Goal: Task Accomplishment & Management: Complete application form

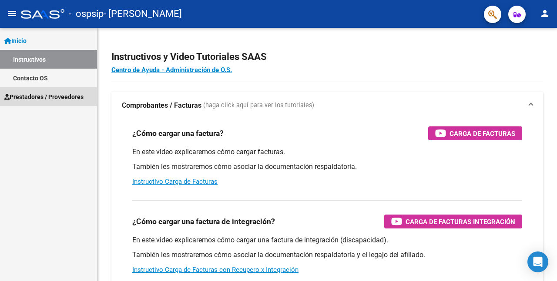
click at [30, 97] on span "Prestadores / Proveedores" at bounding box center [43, 97] width 79 height 10
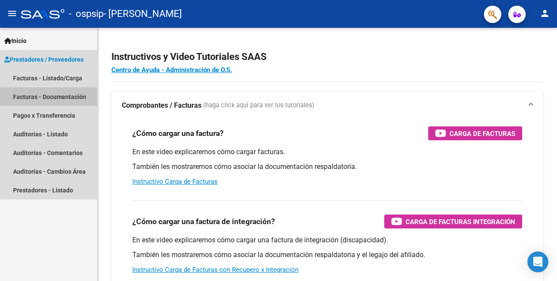
click at [50, 97] on link "Facturas - Documentación" at bounding box center [48, 96] width 97 height 19
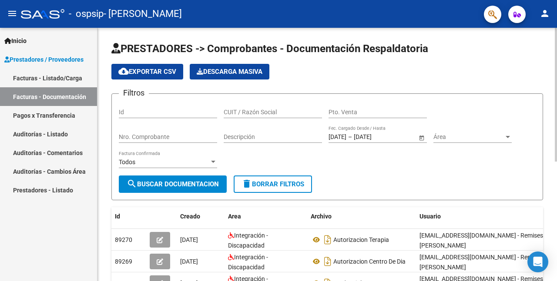
drag, startPoint x: 511, startPoint y: 161, endPoint x: 383, endPoint y: 147, distance: 129.0
click at [383, 147] on form "Filtros Id CUIT / Razón Social Pto. Venta Nro. Comprobante Descripción [DATE] […" at bounding box center [326, 146] width 431 height 107
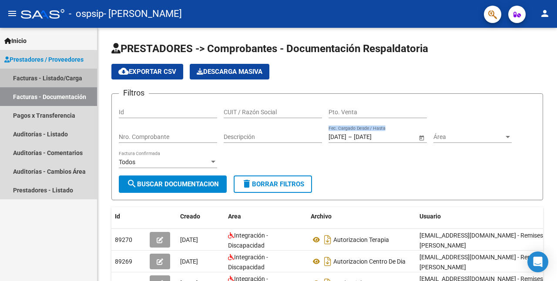
click at [69, 78] on link "Facturas - Listado/Carga" at bounding box center [48, 78] width 97 height 19
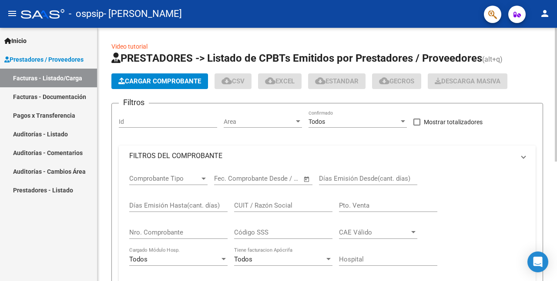
click at [154, 78] on span "Cargar Comprobante" at bounding box center [159, 81] width 83 height 8
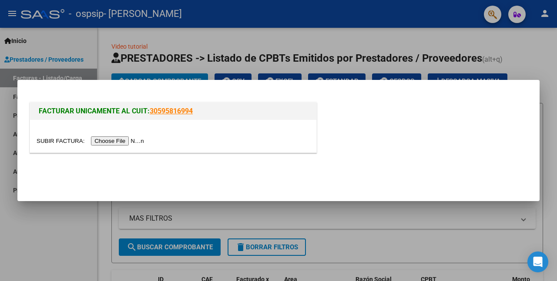
click at [53, 140] on input "file" at bounding box center [92, 141] width 110 height 9
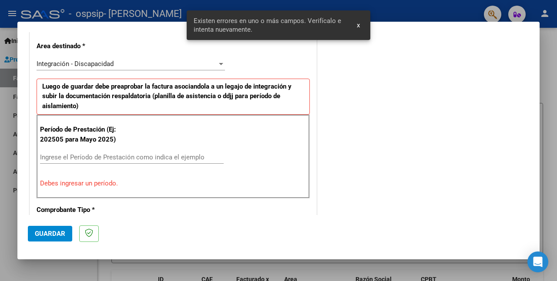
scroll to position [213, 0]
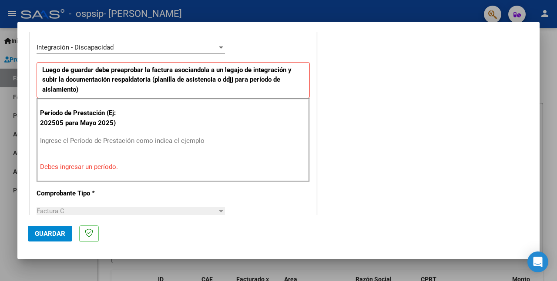
click at [103, 140] on input "Ingrese el Período de Prestación como indica el ejemplo" at bounding box center [131, 141] width 183 height 8
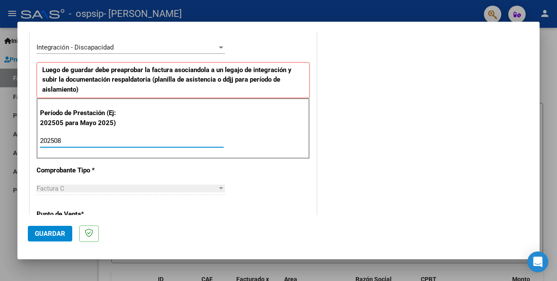
type input "202508"
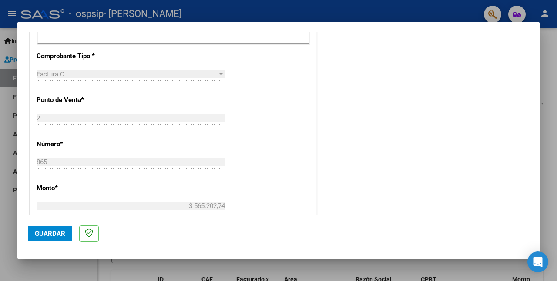
scroll to position [5, 0]
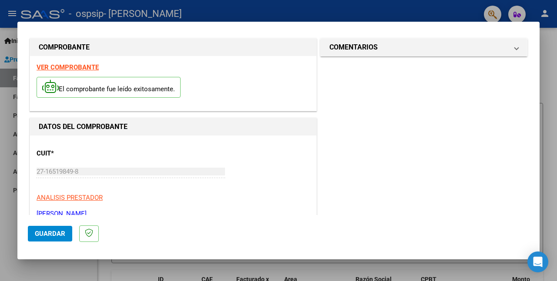
click at [47, 236] on span "Guardar" at bounding box center [50, 234] width 30 height 8
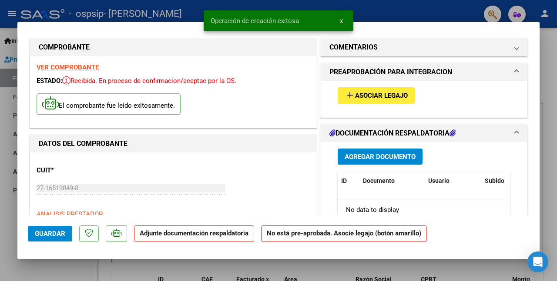
scroll to position [0, 0]
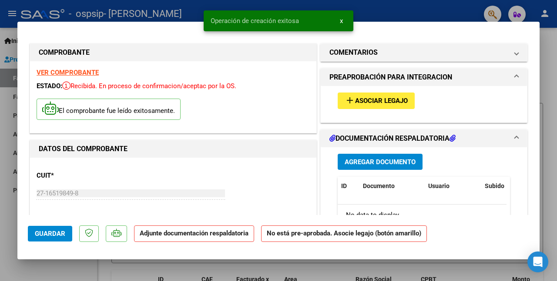
click at [393, 99] on span "Asociar Legajo" at bounding box center [381, 101] width 53 height 8
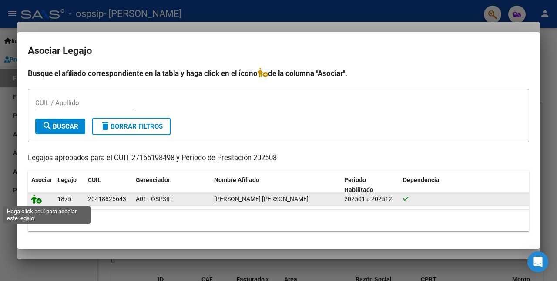
click at [37, 201] on icon at bounding box center [36, 199] width 10 height 10
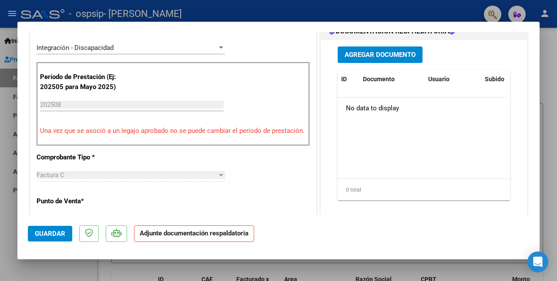
scroll to position [207, 0]
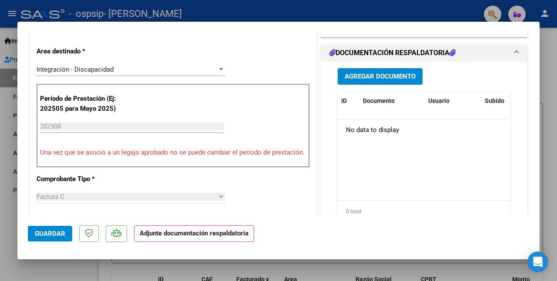
click at [377, 75] on span "Agregar Documento" at bounding box center [379, 77] width 71 height 8
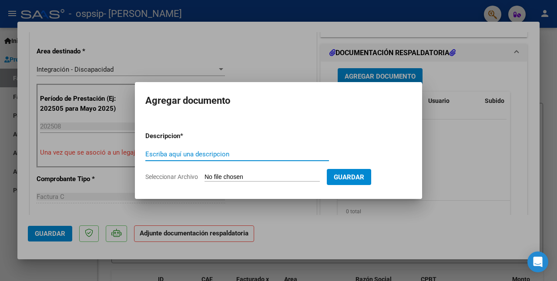
click at [217, 175] on input "Seleccionar Archivo" at bounding box center [261, 177] width 115 height 8
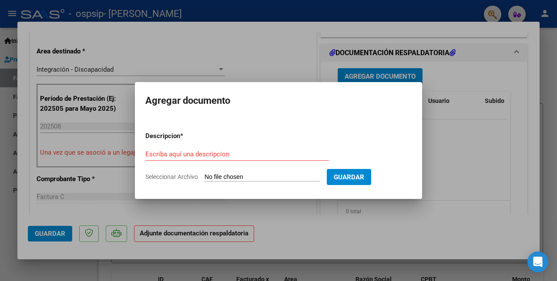
type input "C:\fakepath\asistencia [PERSON_NAME] ctro de dia.jpeg"
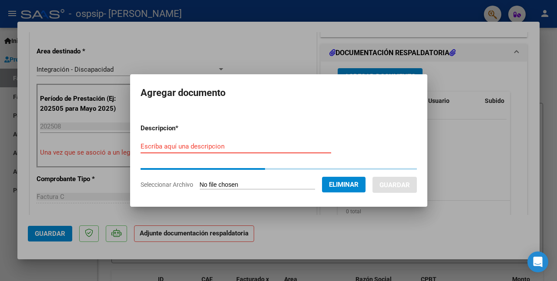
click at [288, 143] on input "Escriba aquí una descripcion" at bounding box center [235, 147] width 190 height 8
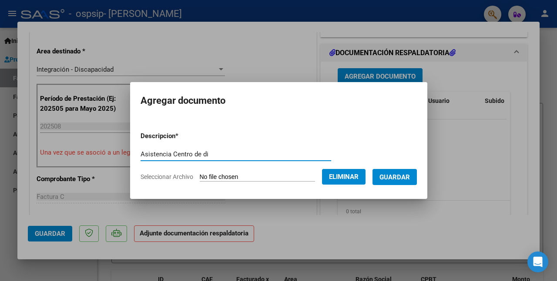
type input "Asistencia Centro de dia"
click at [402, 177] on span "Guardar" at bounding box center [394, 177] width 30 height 8
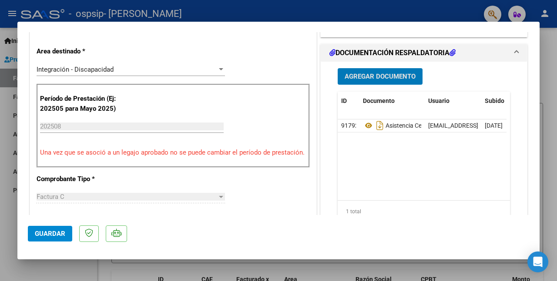
click at [390, 72] on button "Agregar Documento" at bounding box center [379, 76] width 85 height 16
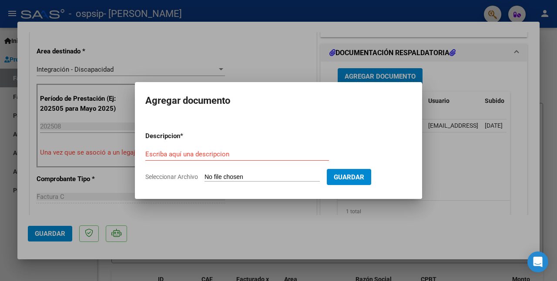
click at [224, 178] on input "Seleccionar Archivo" at bounding box center [261, 177] width 115 height 8
type input "C:\fakepath\asistencia [PERSON_NAME] terapia.jpeg"
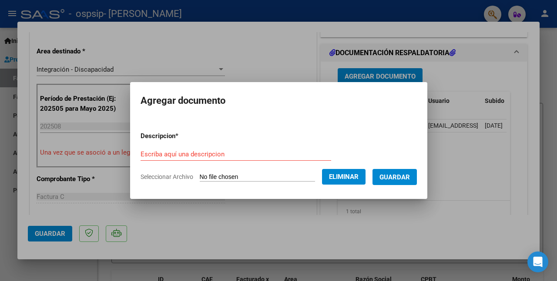
click at [283, 143] on form "Descripcion * Escriba aquí una descripcion Seleccionar Archivo Eliminar Guardar" at bounding box center [278, 156] width 276 height 63
click at [232, 155] on input "Escriba aquí una descripcion" at bounding box center [235, 154] width 190 height 8
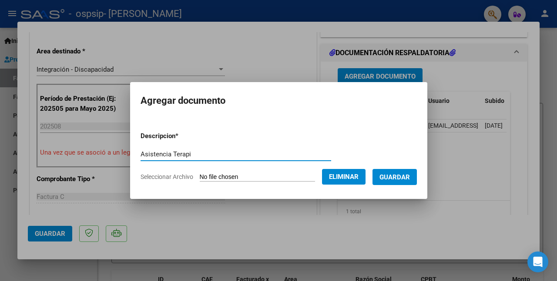
type input "Asistencia Terapia"
click at [394, 176] on span "Guardar" at bounding box center [394, 177] width 30 height 8
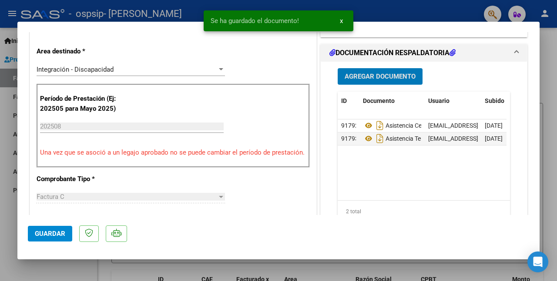
click at [383, 78] on span "Agregar Documento" at bounding box center [379, 77] width 71 height 8
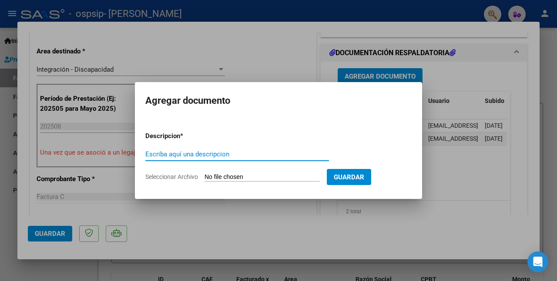
click at [225, 174] on input "Seleccionar Archivo" at bounding box center [261, 177] width 115 height 8
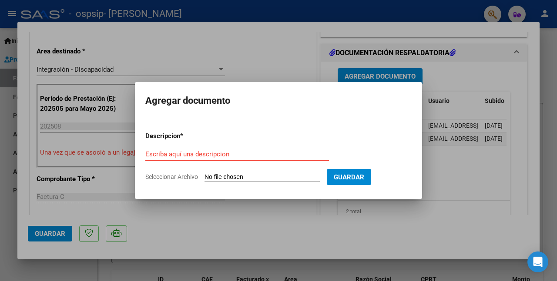
type input "C:\fakepath\autorizacin [PERSON_NAME].jpeg"
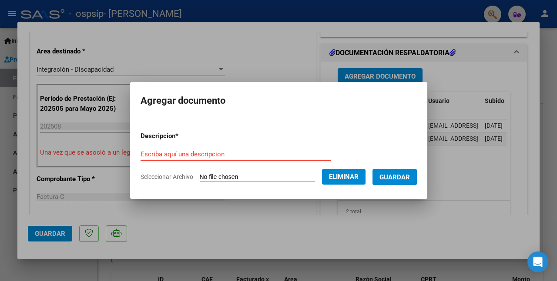
click at [236, 152] on input "Escriba aquí una descripcion" at bounding box center [235, 154] width 190 height 8
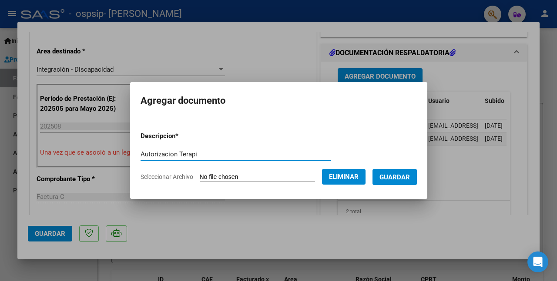
type input "Autorizacion Terapia"
click at [385, 176] on span "Guardar" at bounding box center [394, 177] width 30 height 8
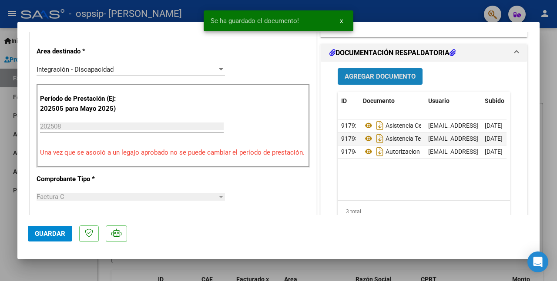
click at [390, 75] on span "Agregar Documento" at bounding box center [379, 77] width 71 height 8
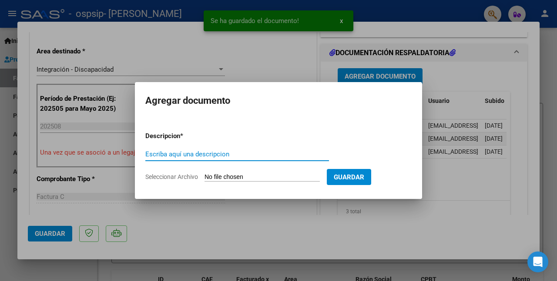
click at [229, 177] on input "Seleccionar Archivo" at bounding box center [261, 177] width 115 height 8
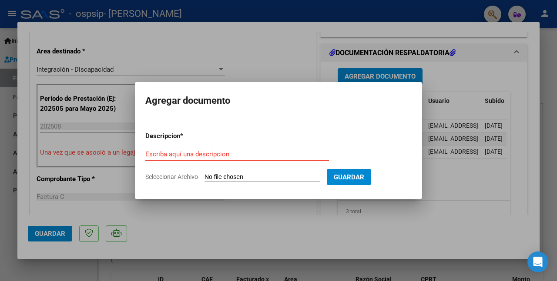
type input "C:\fakepath\autorizaion [PERSON_NAME] ctro de dia.jpeg"
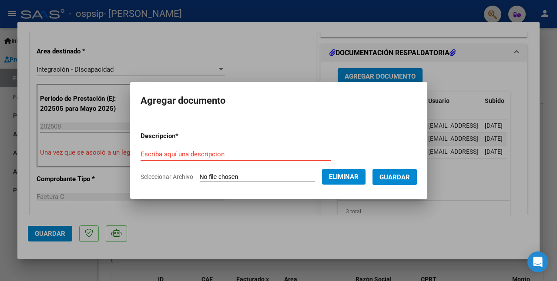
click at [239, 154] on input "Escriba aquí una descripcion" at bounding box center [235, 154] width 190 height 8
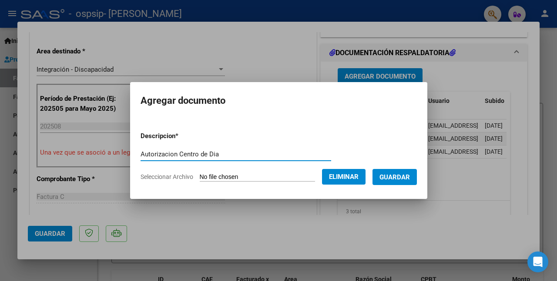
type input "Autorizacion Centro de Dia"
click at [395, 175] on span "Guardar" at bounding box center [394, 177] width 30 height 8
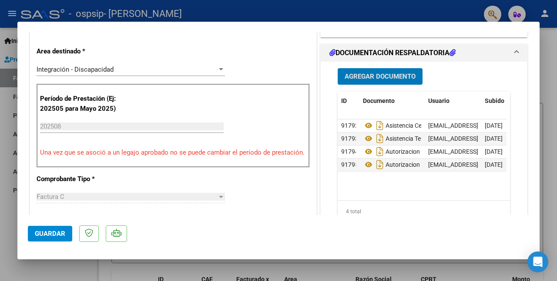
click at [369, 72] on button "Agregar Documento" at bounding box center [379, 76] width 85 height 16
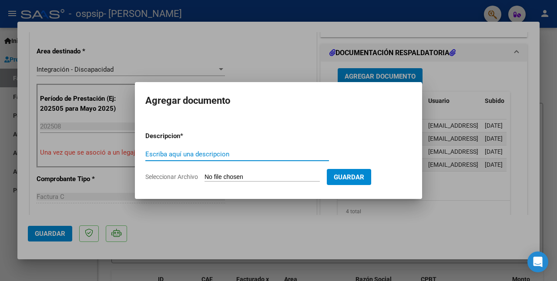
click at [217, 180] on input "Seleccionar Archivo" at bounding box center [261, 177] width 115 height 8
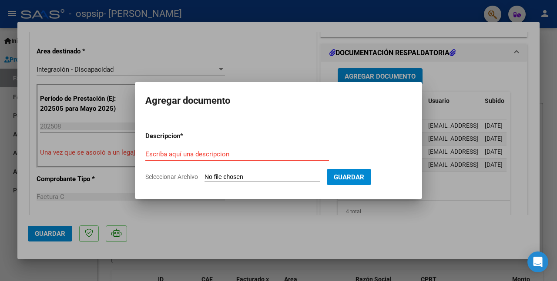
type input "C:\fakepath\carnet.jpeg"
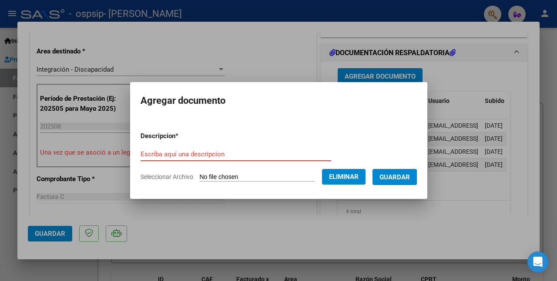
click at [277, 155] on input "Escriba aquí una descripcion" at bounding box center [235, 154] width 190 height 8
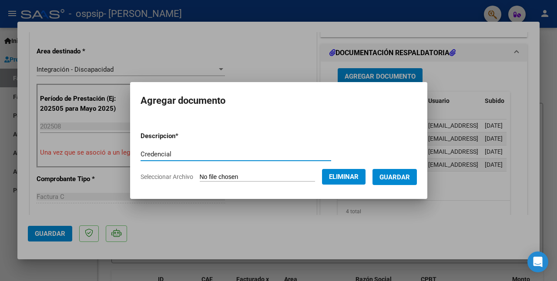
type input "Credencial"
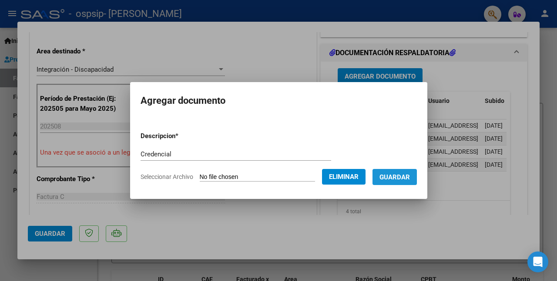
click at [401, 173] on span "Guardar" at bounding box center [394, 177] width 30 height 8
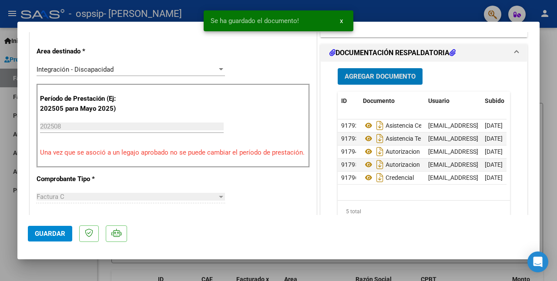
click at [393, 76] on span "Agregar Documento" at bounding box center [379, 77] width 71 height 8
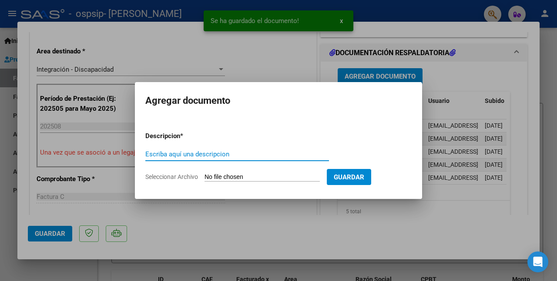
click at [231, 177] on input "Seleccionar Archivo" at bounding box center [261, 177] width 115 height 8
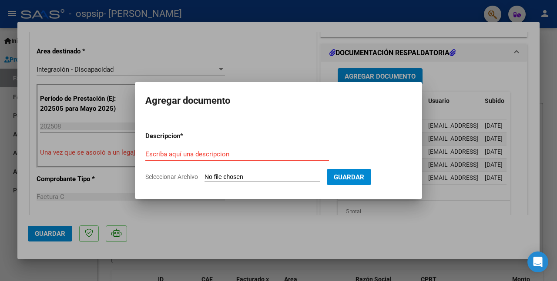
type input "C:\fakepath\certificado y DNI.jpeg"
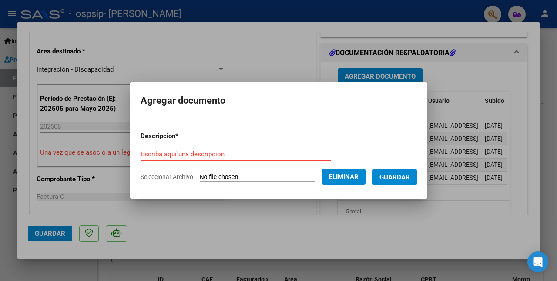
click at [238, 155] on input "Escriba aquí una descripcion" at bounding box center [235, 154] width 190 height 8
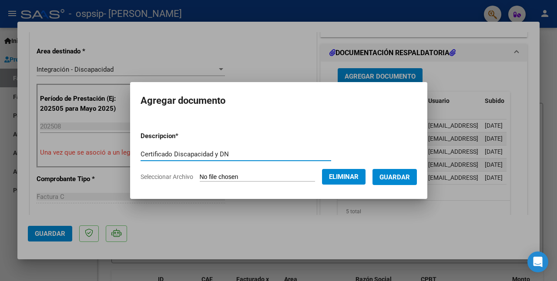
type input "Certificado Discapacidad y DNI"
click at [384, 176] on span "Guardar" at bounding box center [394, 177] width 30 height 8
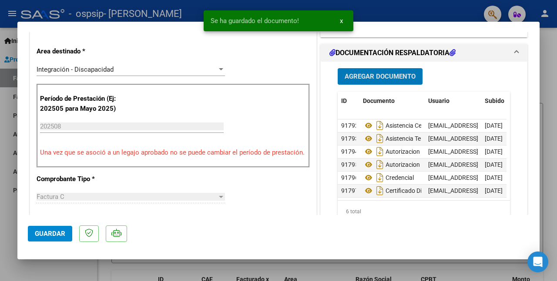
click at [58, 235] on span "Guardar" at bounding box center [50, 234] width 30 height 8
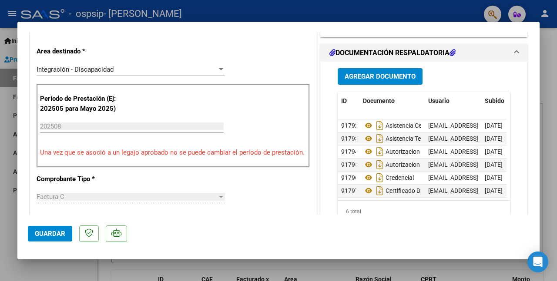
click at [554, 94] on div at bounding box center [278, 140] width 557 height 281
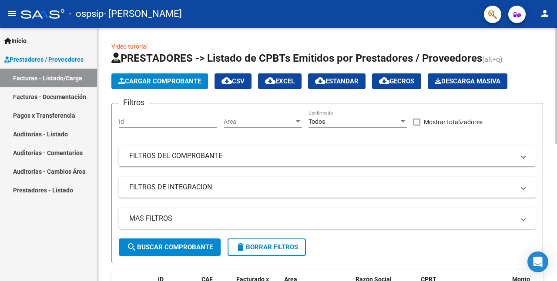
scroll to position [117, 0]
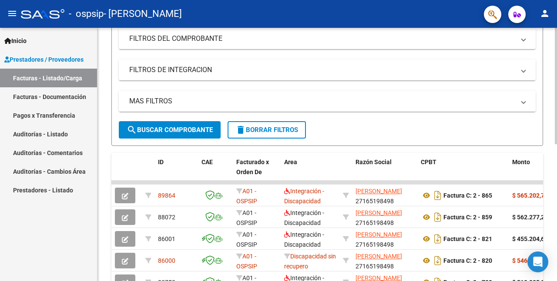
click at [553, 116] on div "Video tutorial PRESTADORES -> Listado de CPBTs Emitidos por Prestadores / Prove…" at bounding box center [327, 182] width 461 height 544
